Goal: Task Accomplishment & Management: Manage account settings

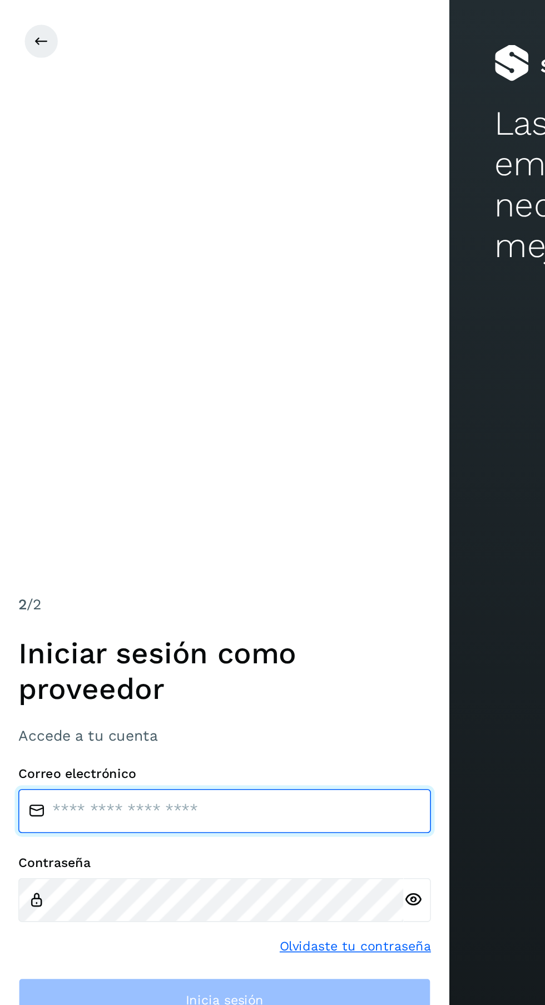
click at [158, 505] on input "email" at bounding box center [136, 492] width 250 height 27
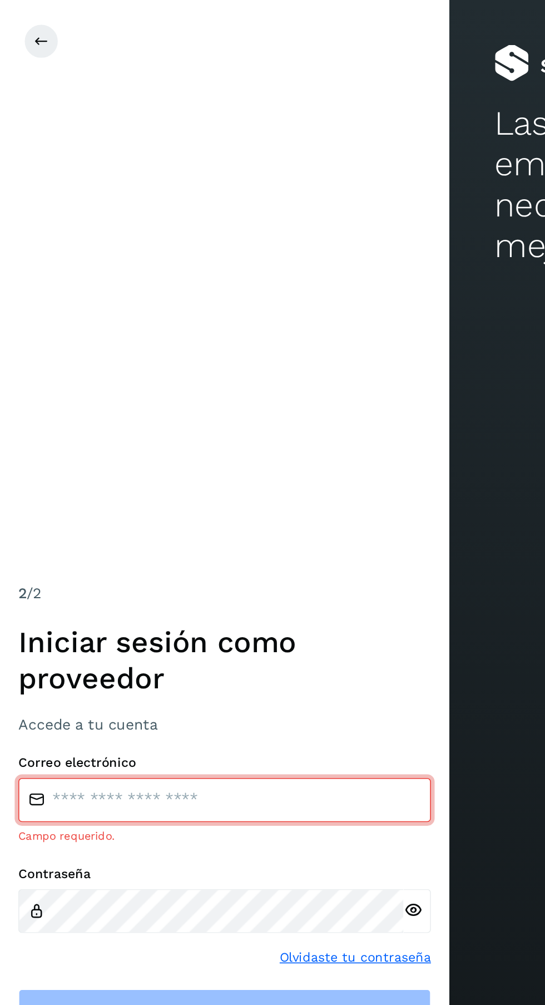
type input "**********"
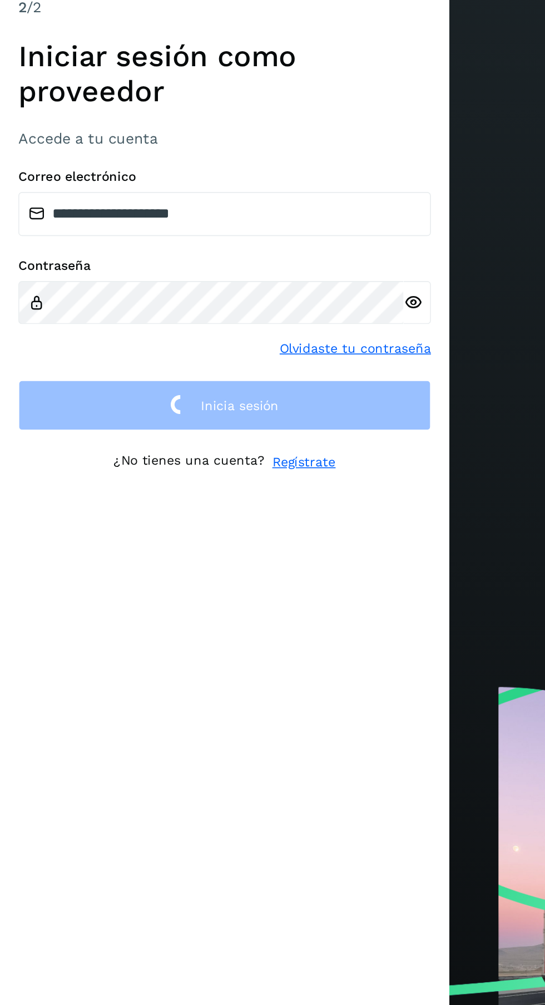
scroll to position [2, 0]
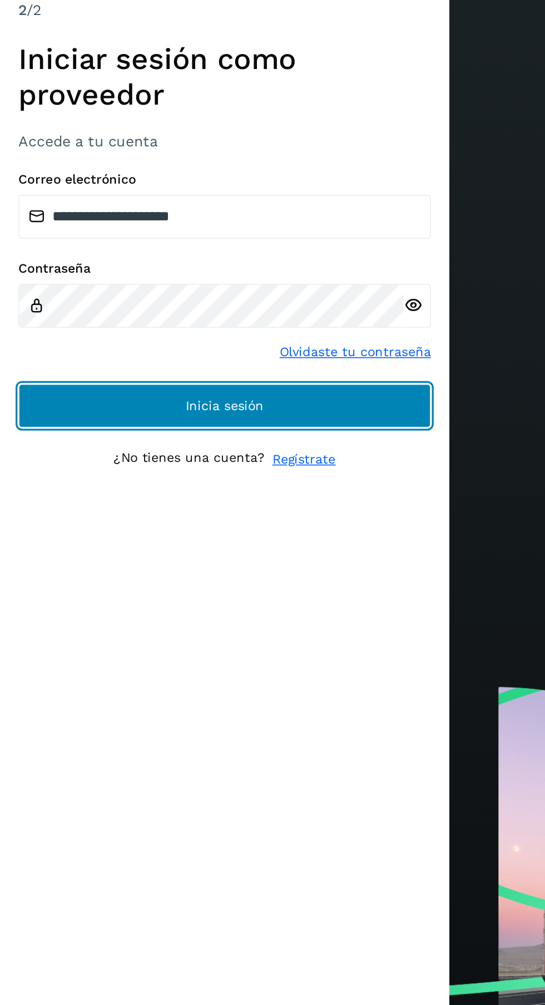
click at [209, 620] on button "Inicia sesión" at bounding box center [136, 606] width 250 height 27
click at [51, 620] on button "Inicia sesión" at bounding box center [136, 606] width 250 height 27
click at [44, 620] on button "Inicia sesión" at bounding box center [136, 606] width 250 height 27
click at [56, 620] on button "Inicia sesión" at bounding box center [136, 606] width 250 height 27
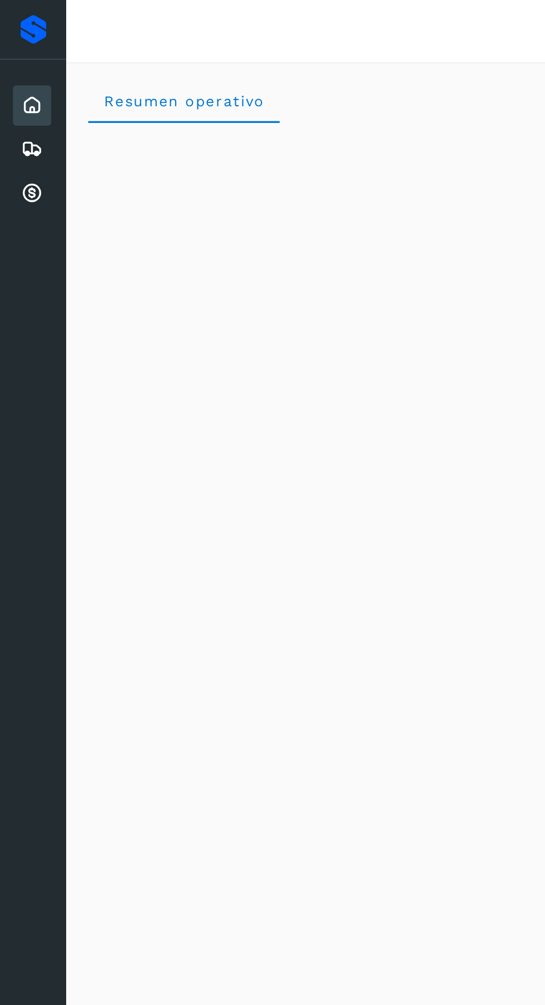
click at [21, 128] on div "Cuentas por cobrar" at bounding box center [19, 117] width 23 height 24
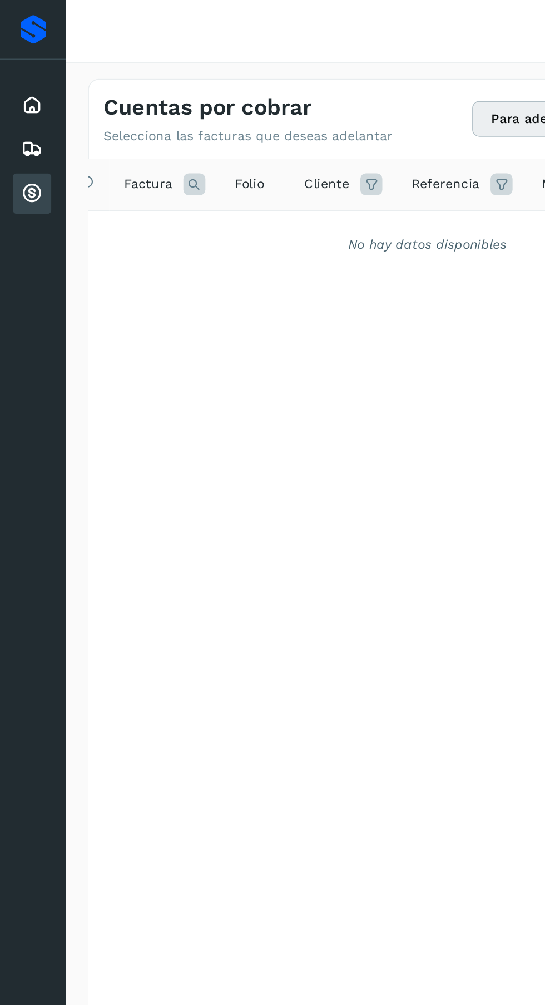
scroll to position [0, 49]
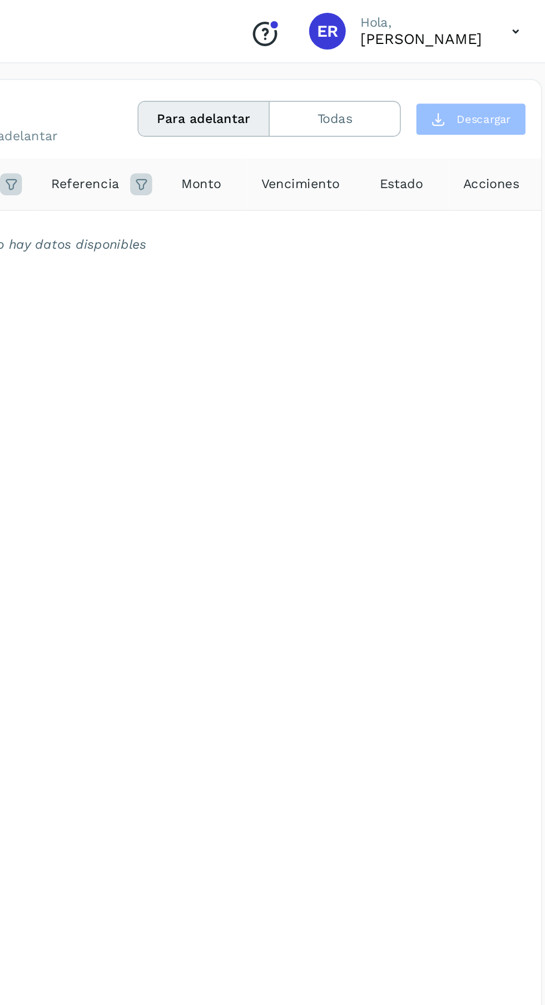
click at [415, 69] on button "Todas" at bounding box center [406, 72] width 79 height 21
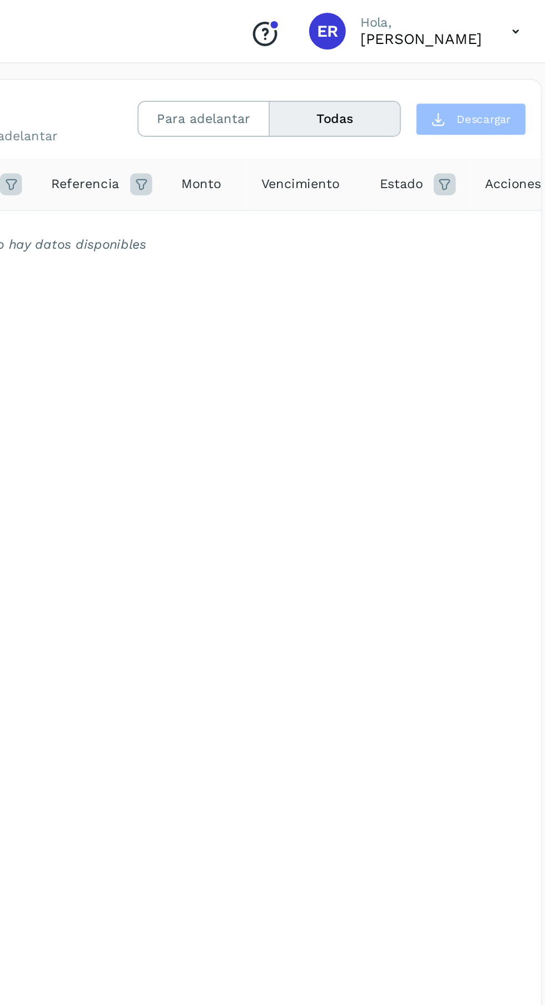
click at [341, 71] on button "Para adelantar" at bounding box center [327, 72] width 80 height 21
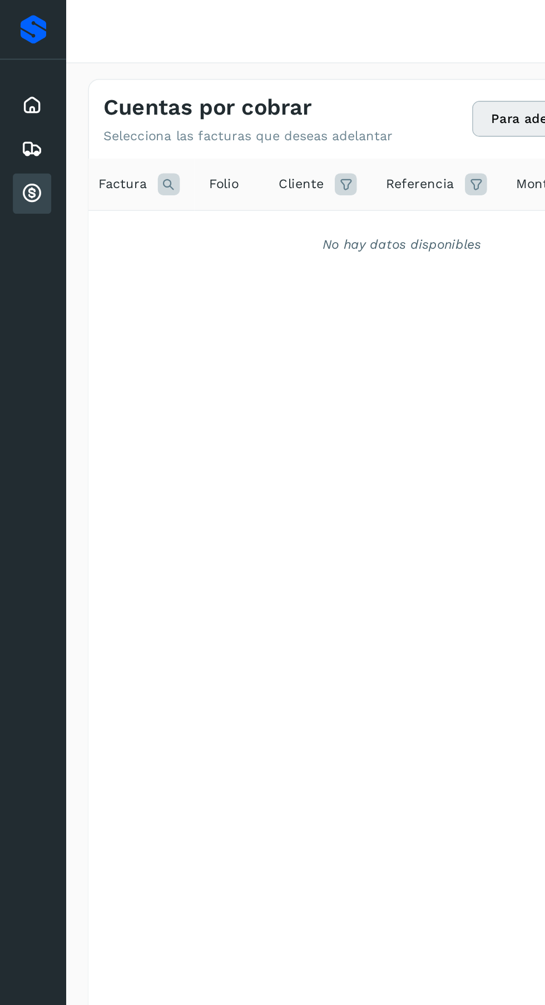
click at [17, 79] on div "Embarques" at bounding box center [19, 90] width 23 height 24
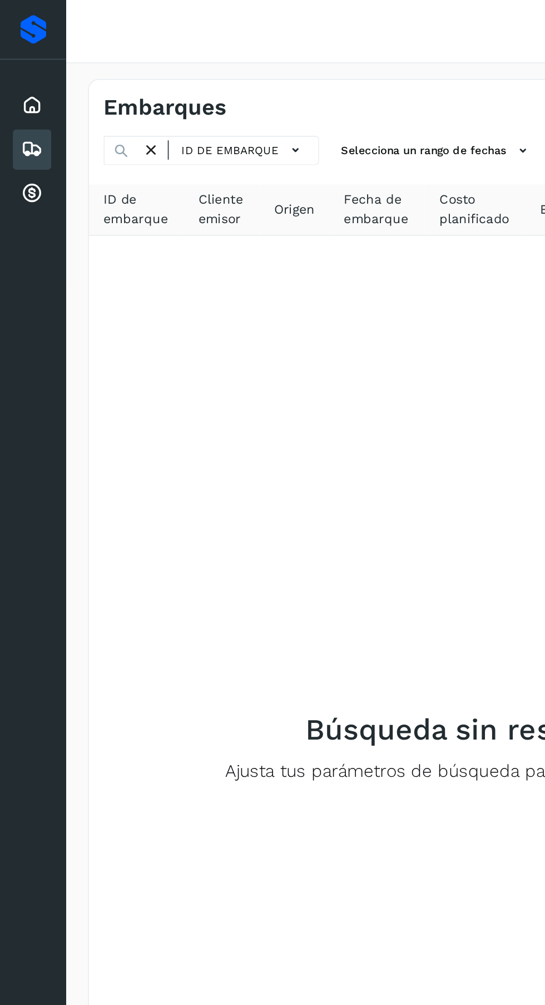
click at [19, 65] on icon at bounding box center [19, 63] width 13 height 13
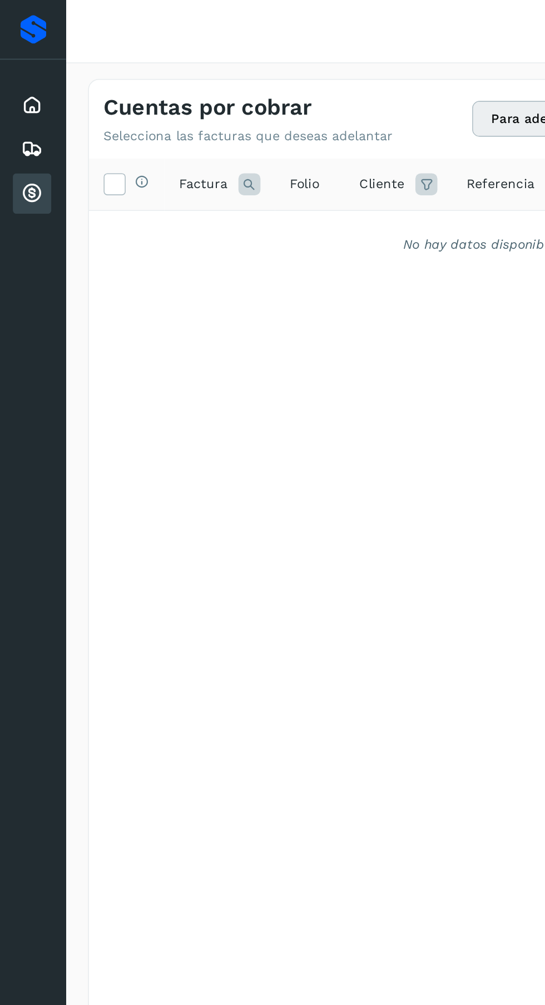
scroll to position [0, 49]
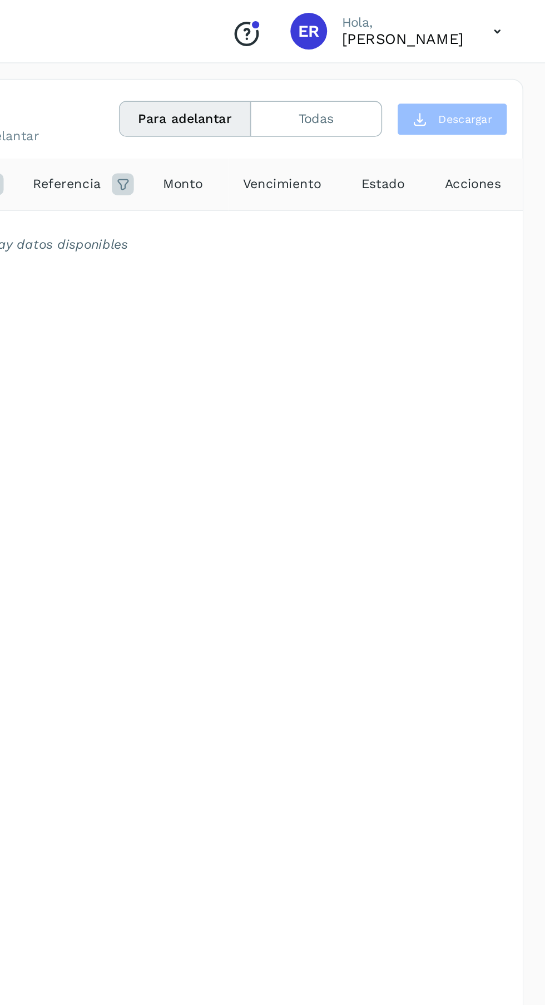
click at [515, 28] on icon at bounding box center [516, 19] width 23 height 23
click at [374, 17] on div at bounding box center [272, 502] width 545 height 1005
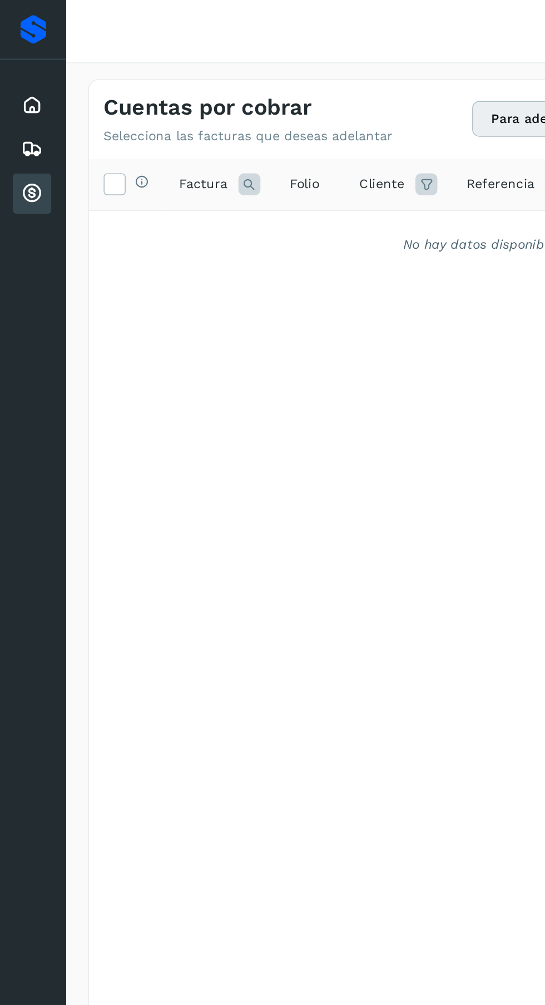
click at [24, 66] on icon at bounding box center [19, 63] width 13 height 13
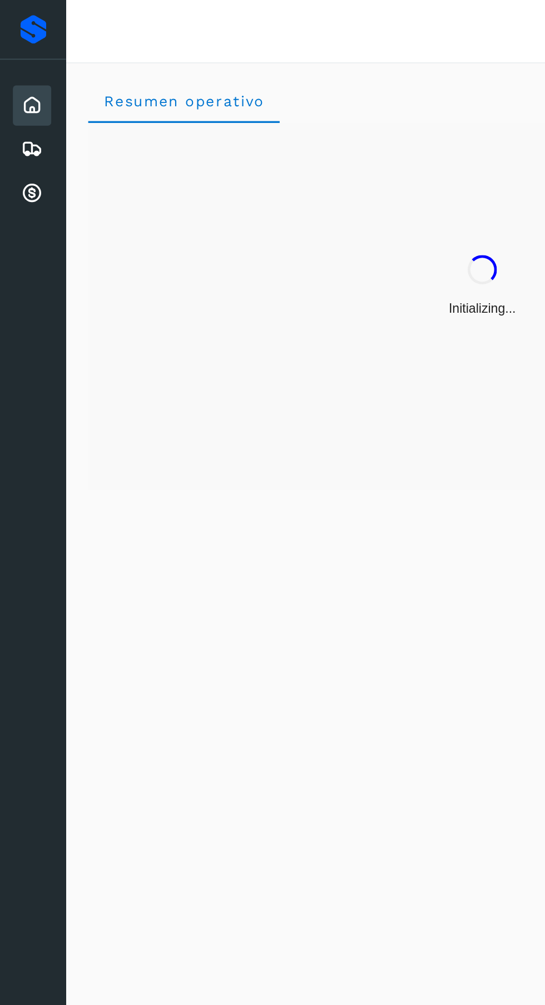
click at [17, 16] on div "Proveedores" at bounding box center [20, 18] width 16 height 18
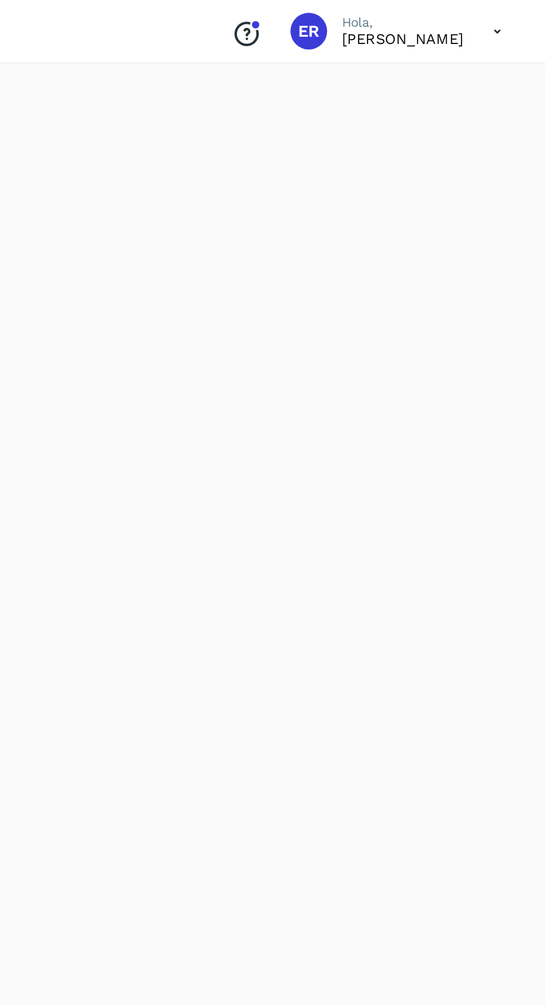
click at [461, 23] on p "[PERSON_NAME]" at bounding box center [459, 23] width 74 height 11
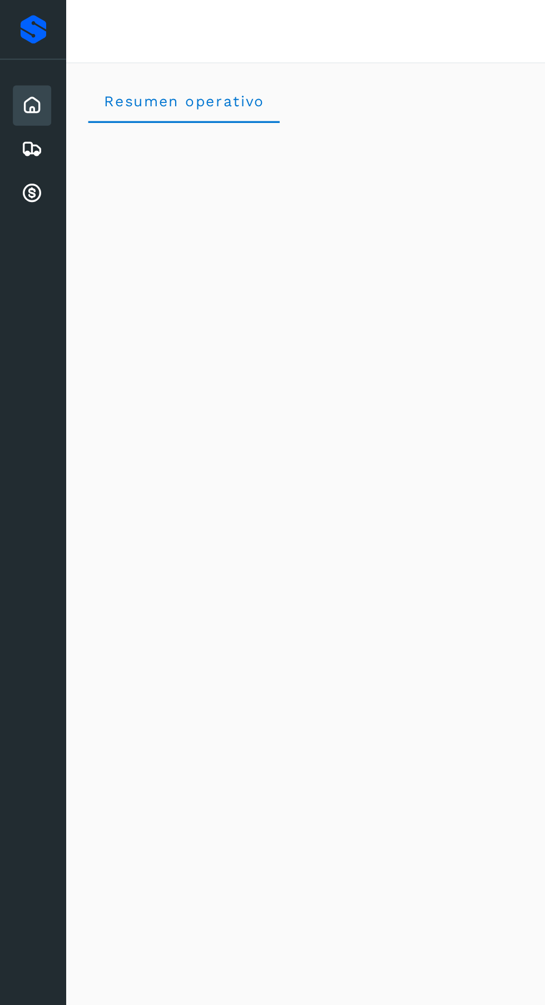
click at [19, 95] on icon at bounding box center [19, 90] width 13 height 13
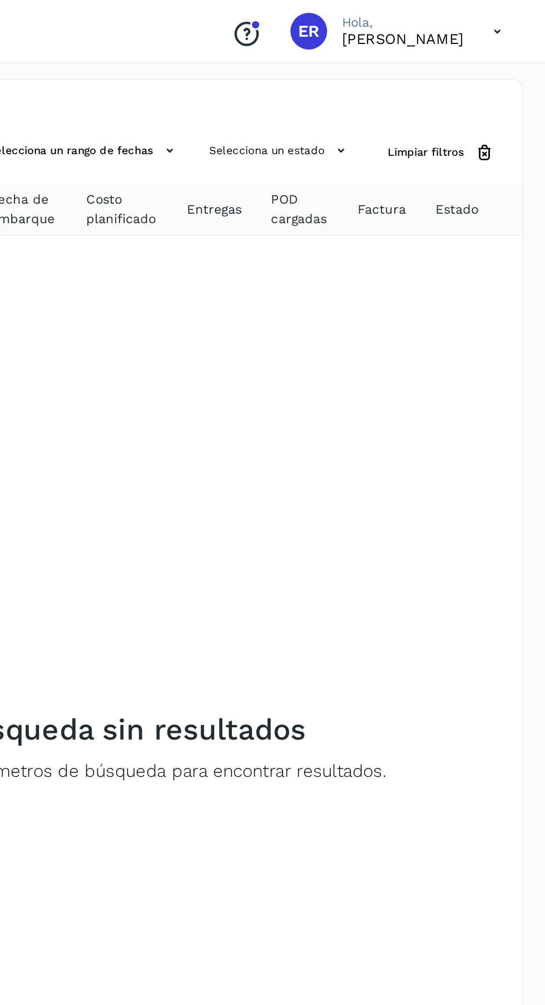
click at [505, 20] on icon at bounding box center [516, 19] width 23 height 23
click at [442, 242] on div at bounding box center [272, 502] width 545 height 1005
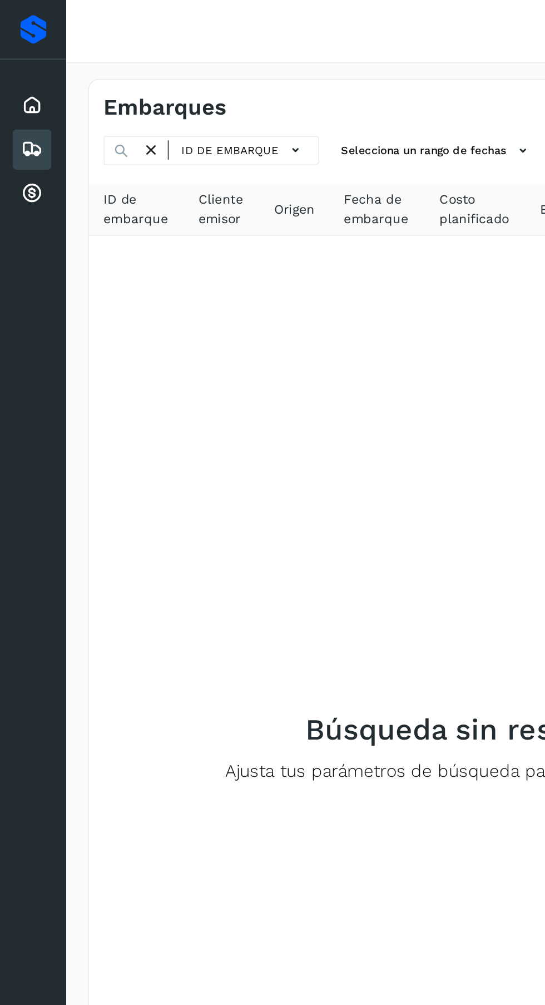
click at [18, 121] on icon at bounding box center [19, 117] width 13 height 13
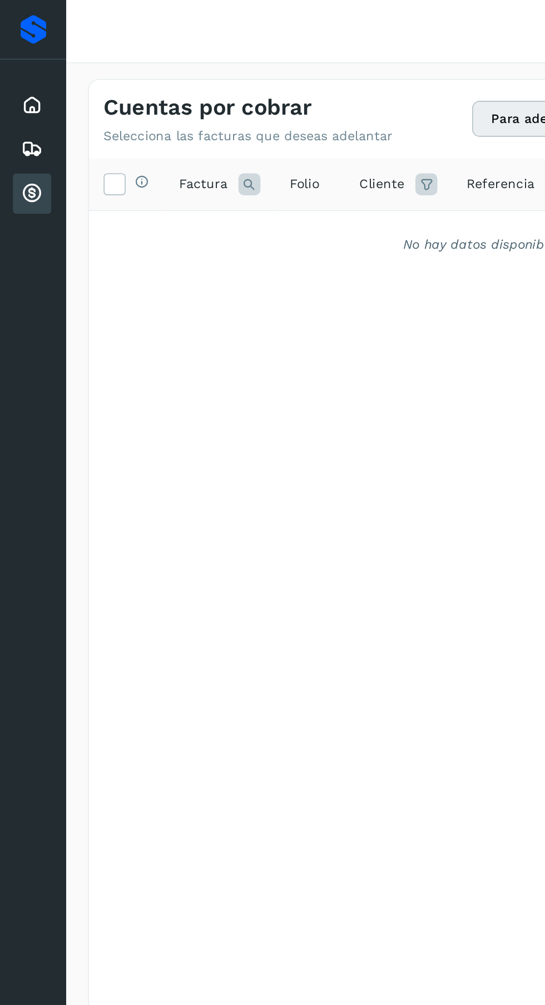
scroll to position [0, 49]
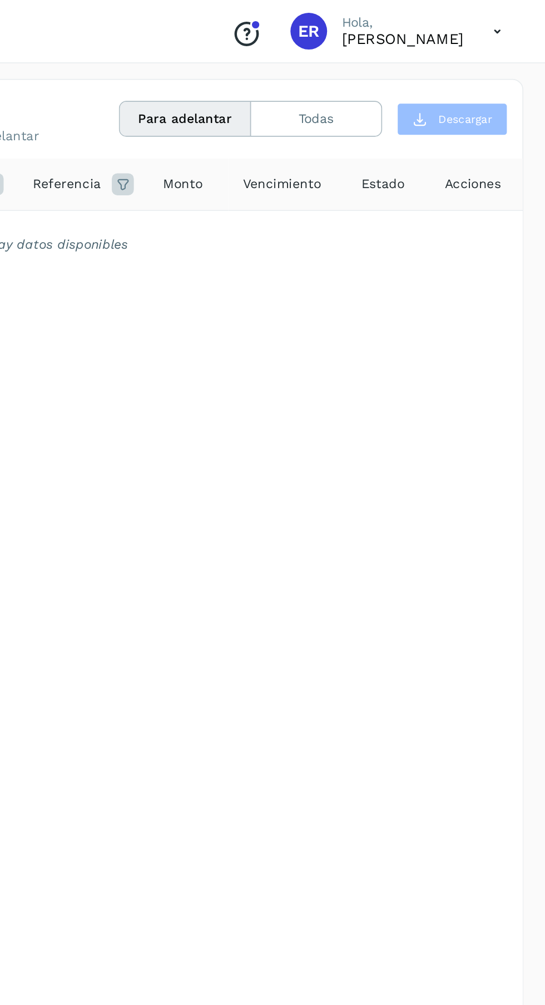
click at [425, 24] on p "[PERSON_NAME]" at bounding box center [459, 23] width 74 height 11
click at [391, 14] on div "ER" at bounding box center [402, 19] width 22 height 22
click at [391, 19] on div "ER" at bounding box center [402, 19] width 22 height 22
click at [424, 18] on p "[PERSON_NAME]" at bounding box center [459, 23] width 74 height 11
click at [525, 16] on icon at bounding box center [516, 19] width 23 height 23
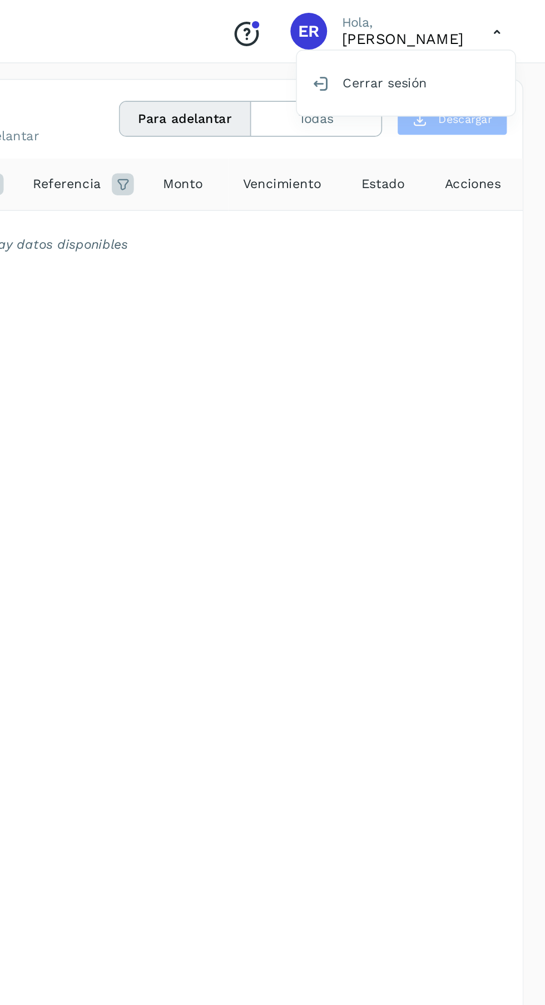
click at [514, 24] on div at bounding box center [272, 502] width 545 height 1005
click at [505, 15] on icon at bounding box center [516, 19] width 23 height 23
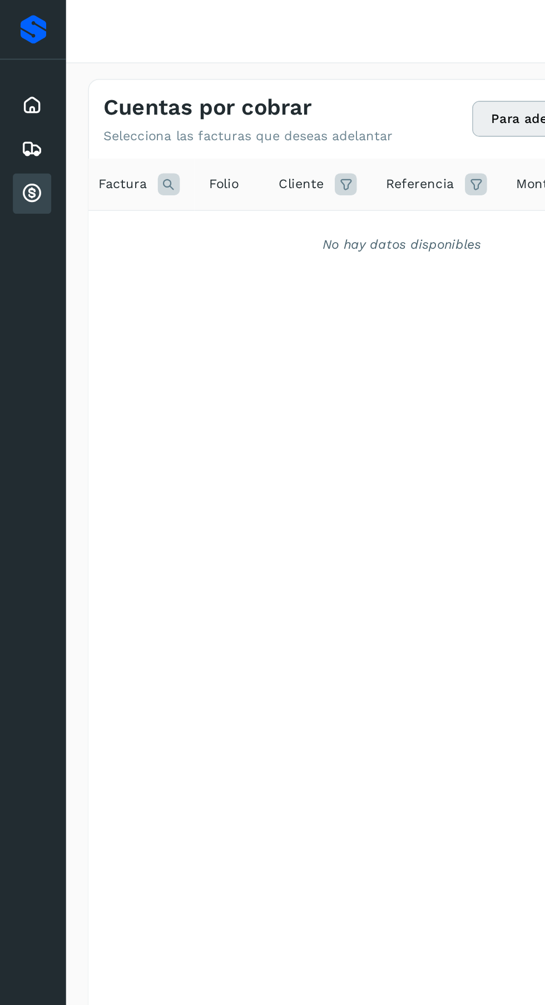
click at [16, 86] on icon at bounding box center [19, 90] width 13 height 13
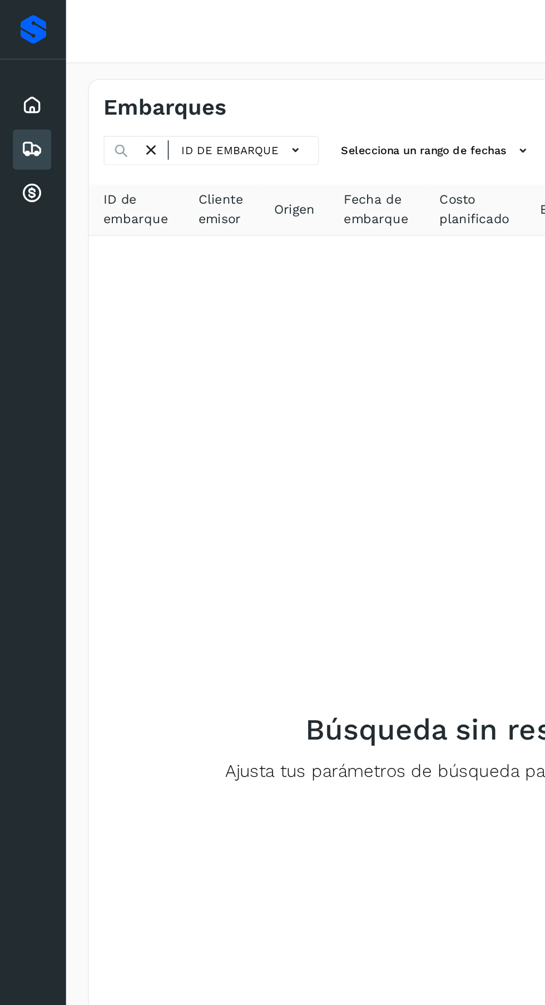
click at [166, 80] on div at bounding box center [272, 502] width 545 height 1005
click at [13, 112] on icon at bounding box center [19, 117] width 13 height 13
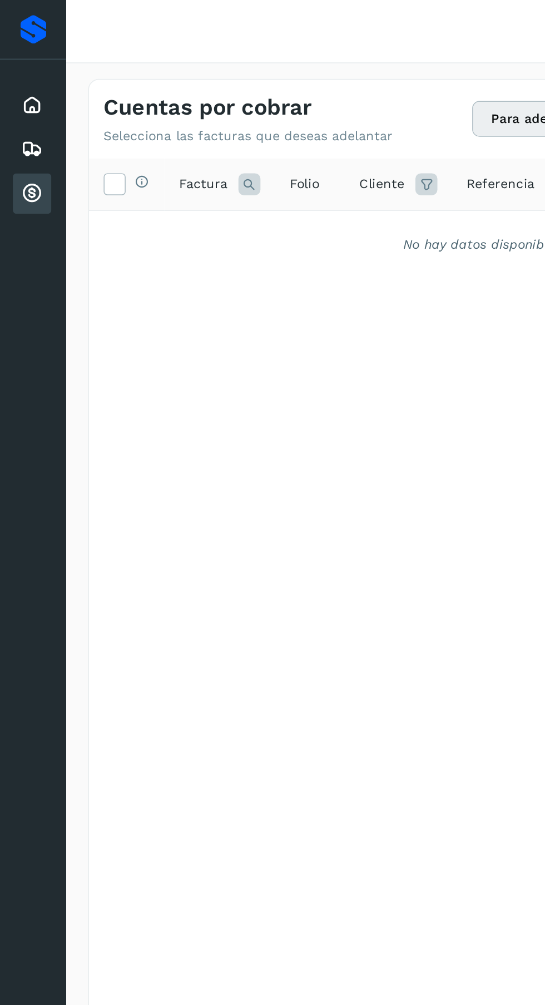
click at [17, 65] on icon at bounding box center [19, 63] width 13 height 13
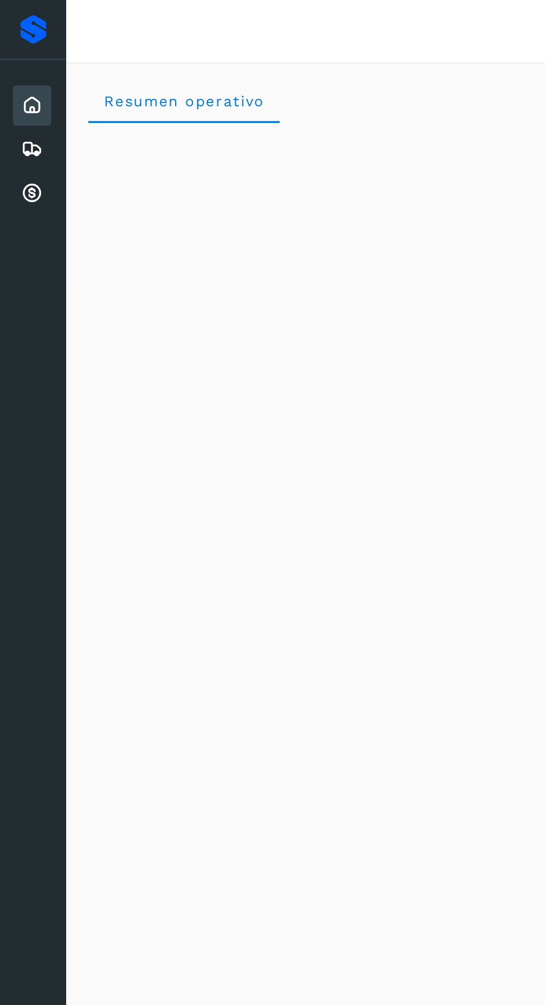
click at [16, 107] on div "Cuentas por cobrar" at bounding box center [19, 117] width 23 height 24
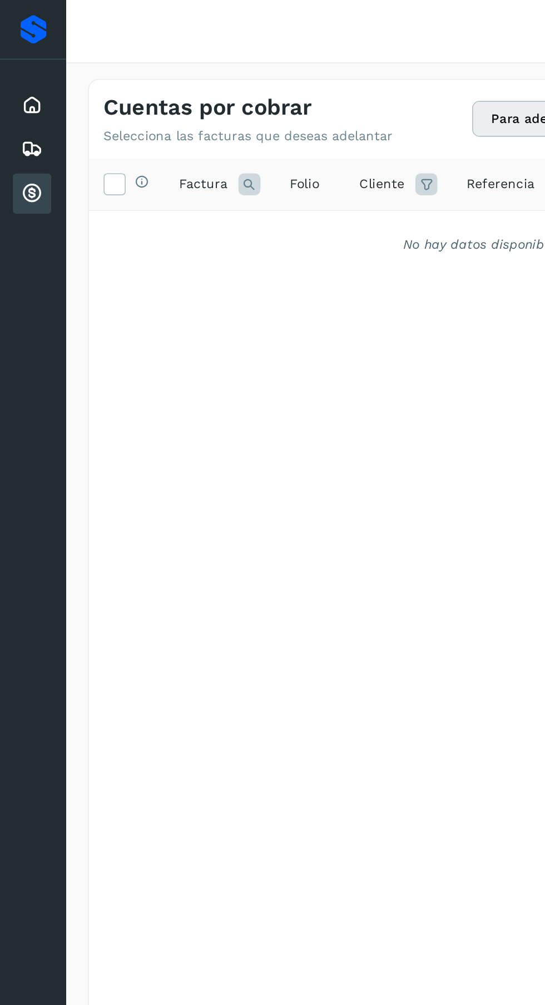
scroll to position [0, 49]
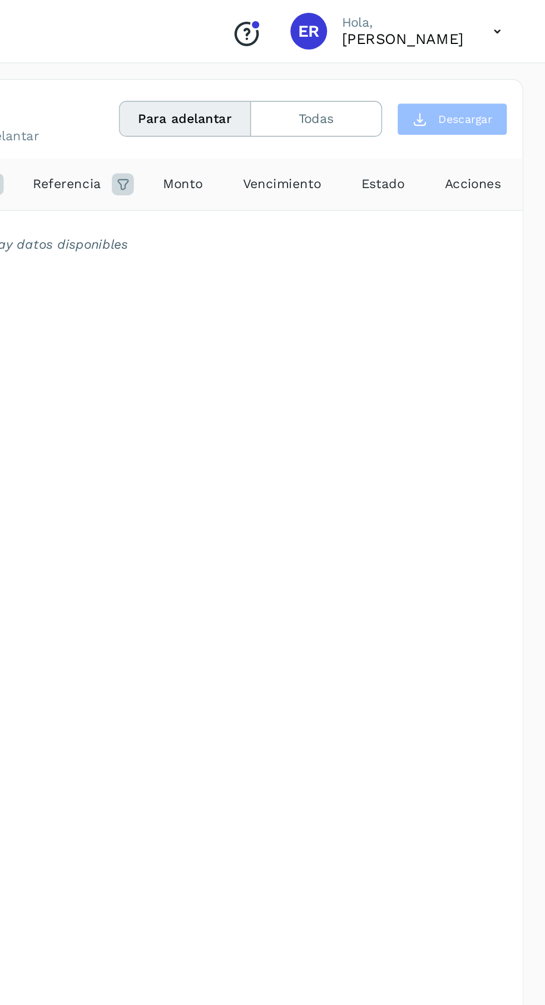
click at [341, 73] on button "Para adelantar" at bounding box center [327, 72] width 80 height 21
click at [301, 73] on button "Para adelantar" at bounding box center [327, 72] width 80 height 21
